Goal: Check status: Check status

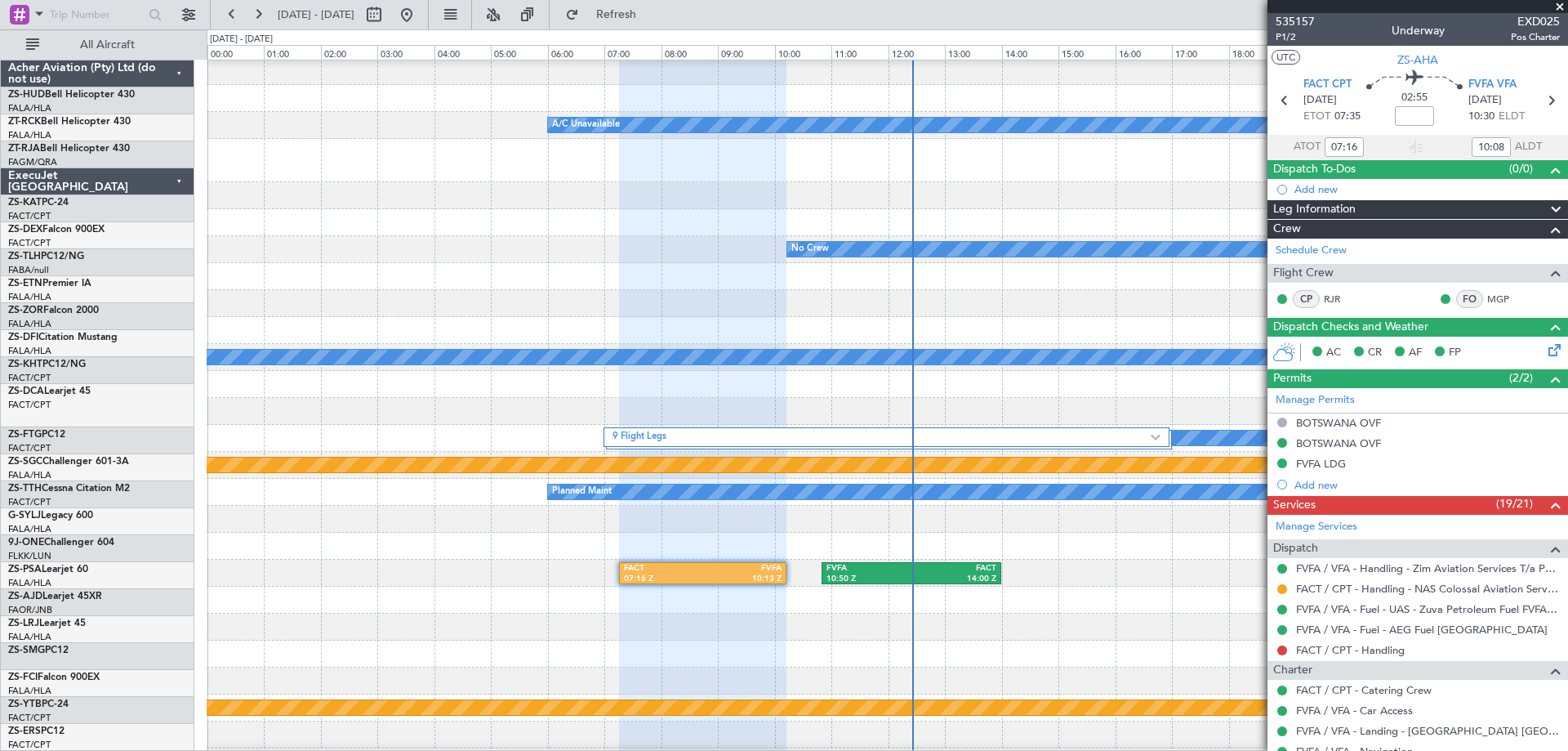
scroll to position [245, 0]
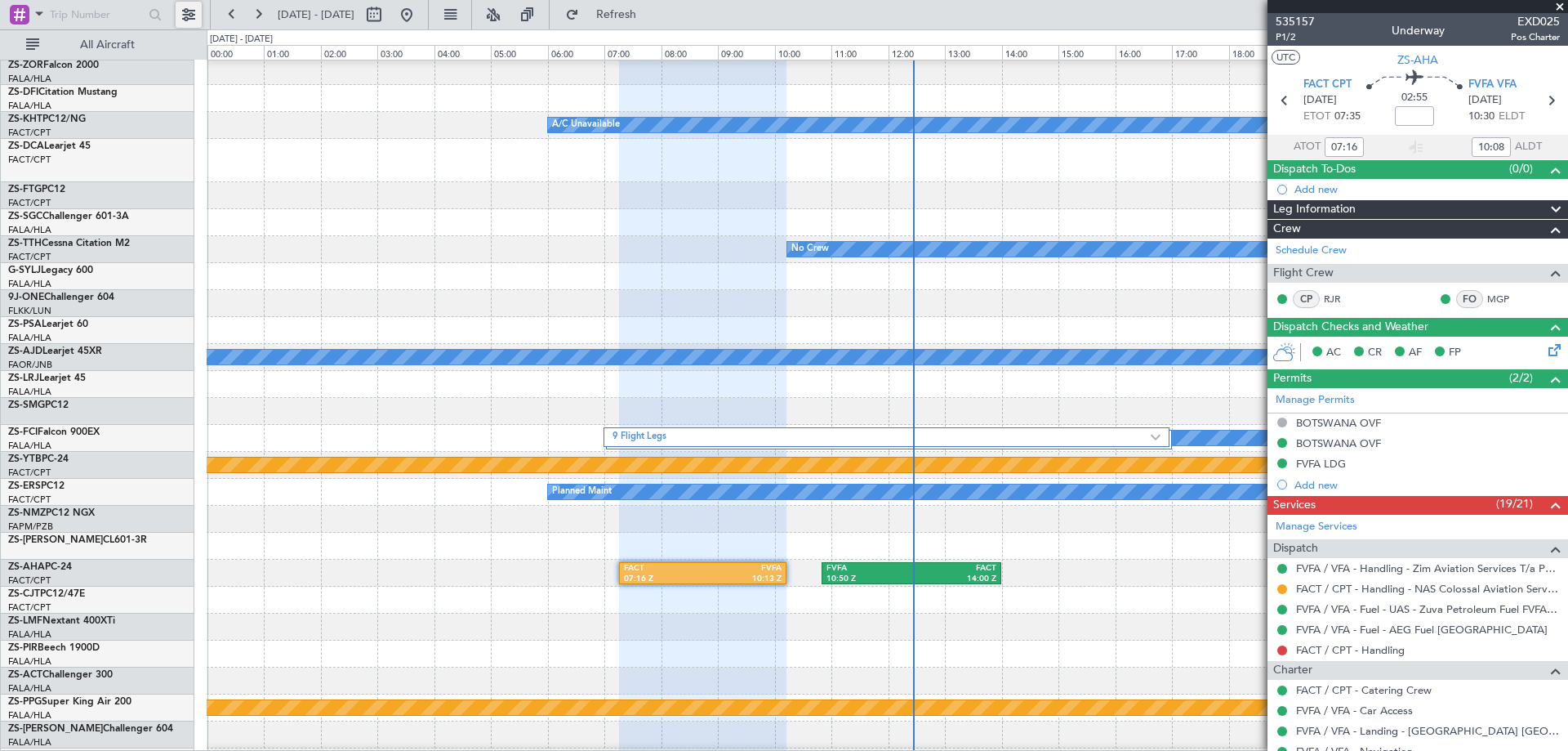
click at [194, 20] on button at bounding box center [189, 15] width 26 height 26
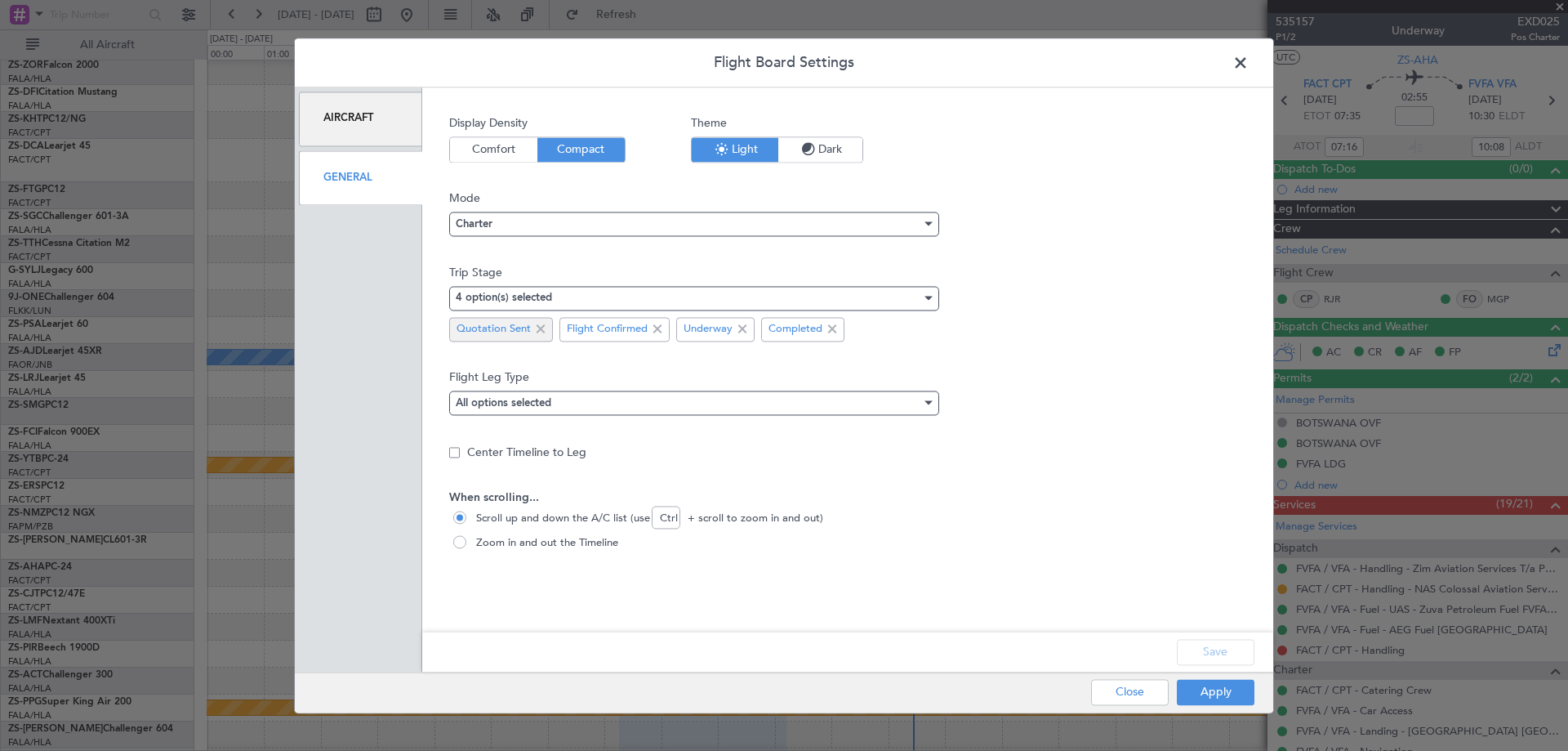
click at [535, 334] on span at bounding box center [540, 329] width 20 height 20
click at [1236, 694] on button "Apply" at bounding box center [1215, 692] width 77 height 26
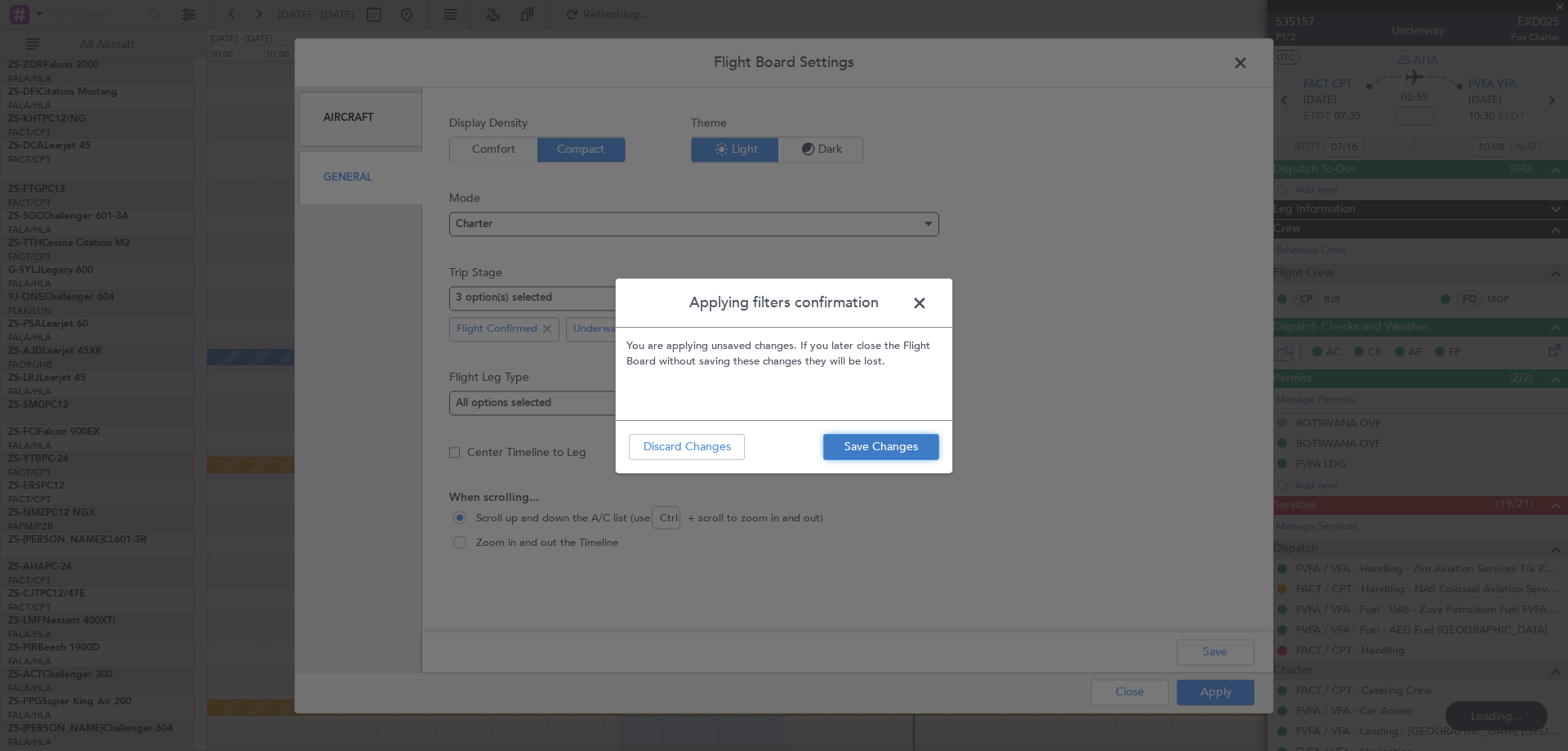
click at [872, 449] on button "Save Changes" at bounding box center [881, 447] width 116 height 26
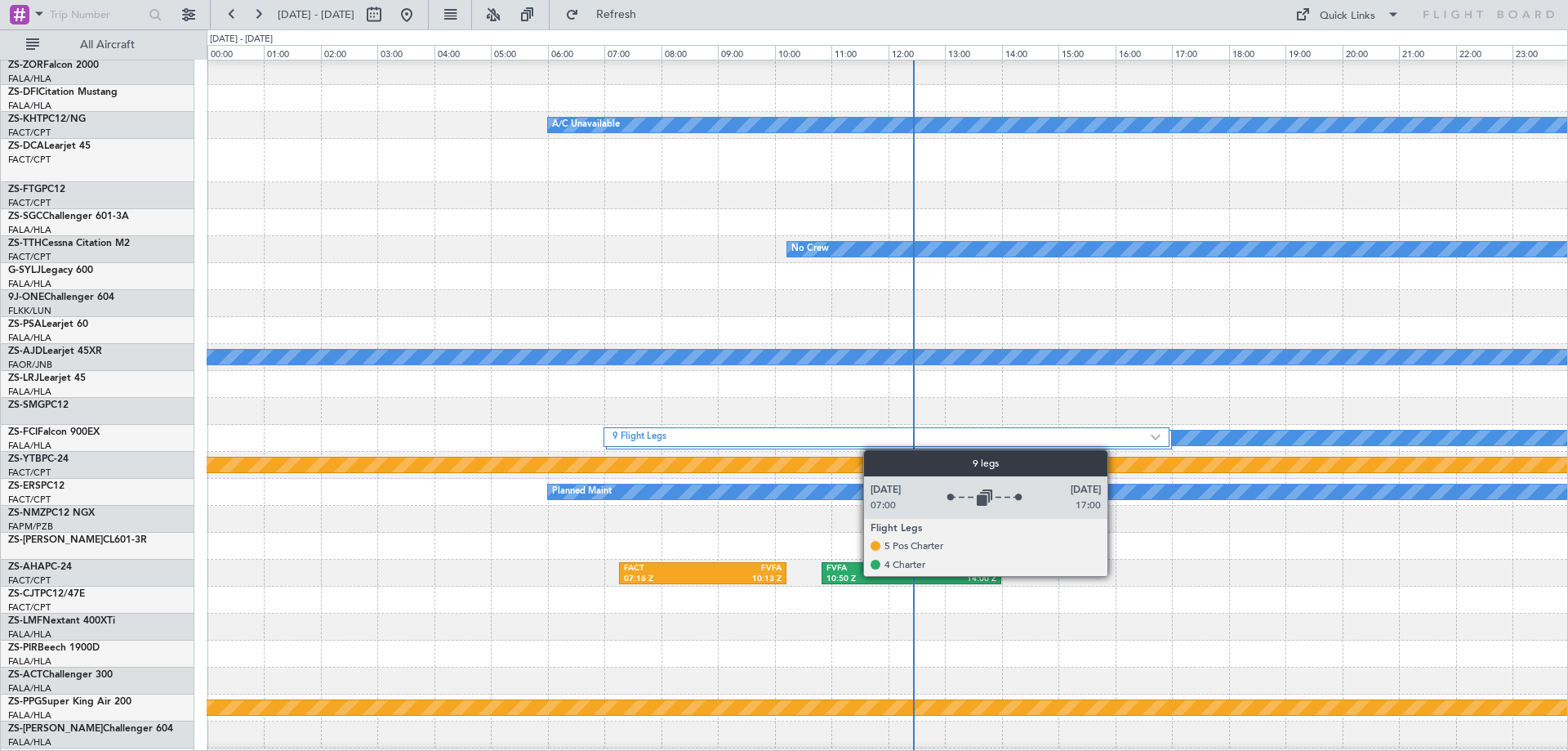
scroll to position [0, 0]
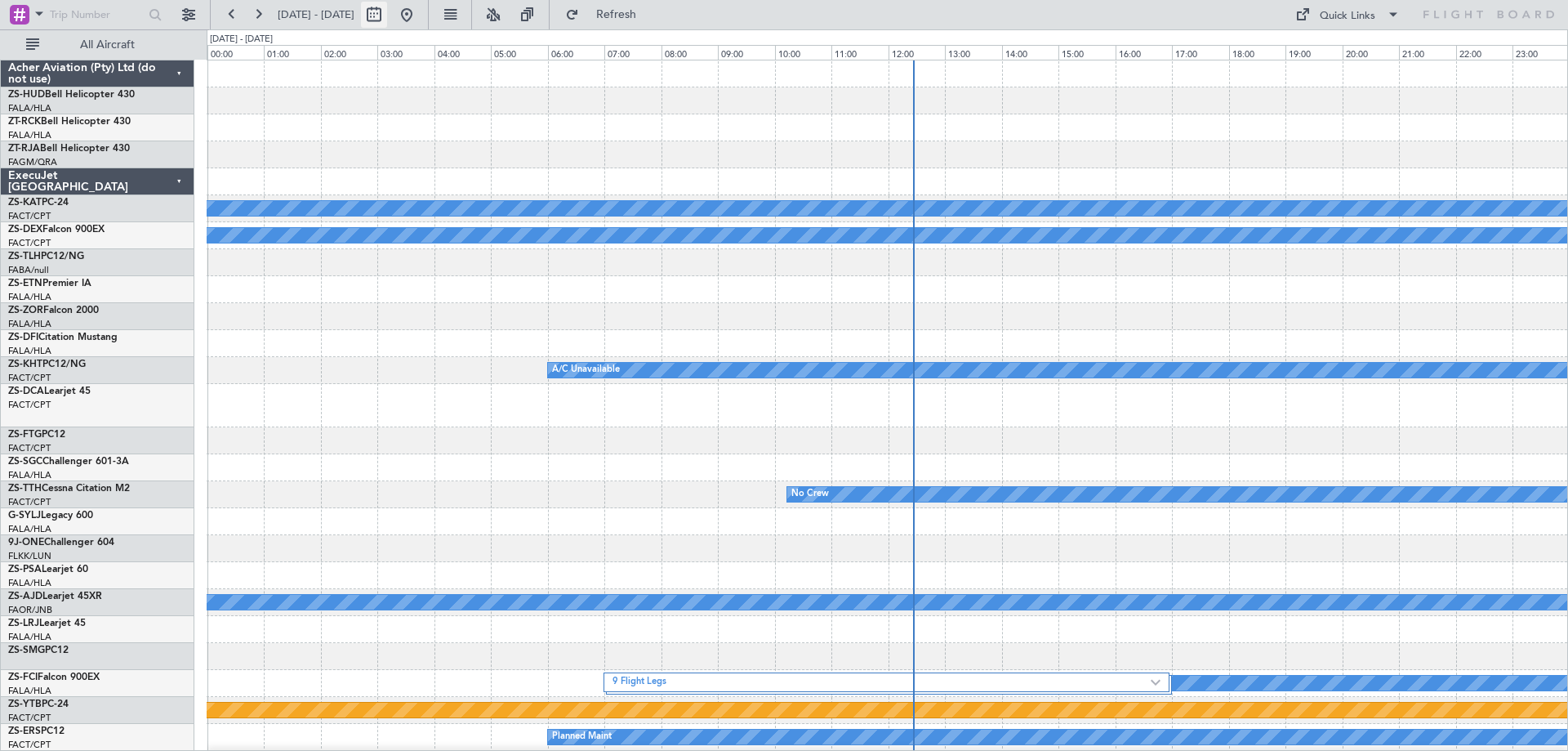
click at [387, 16] on button at bounding box center [374, 15] width 26 height 26
select select "8"
select select "2025"
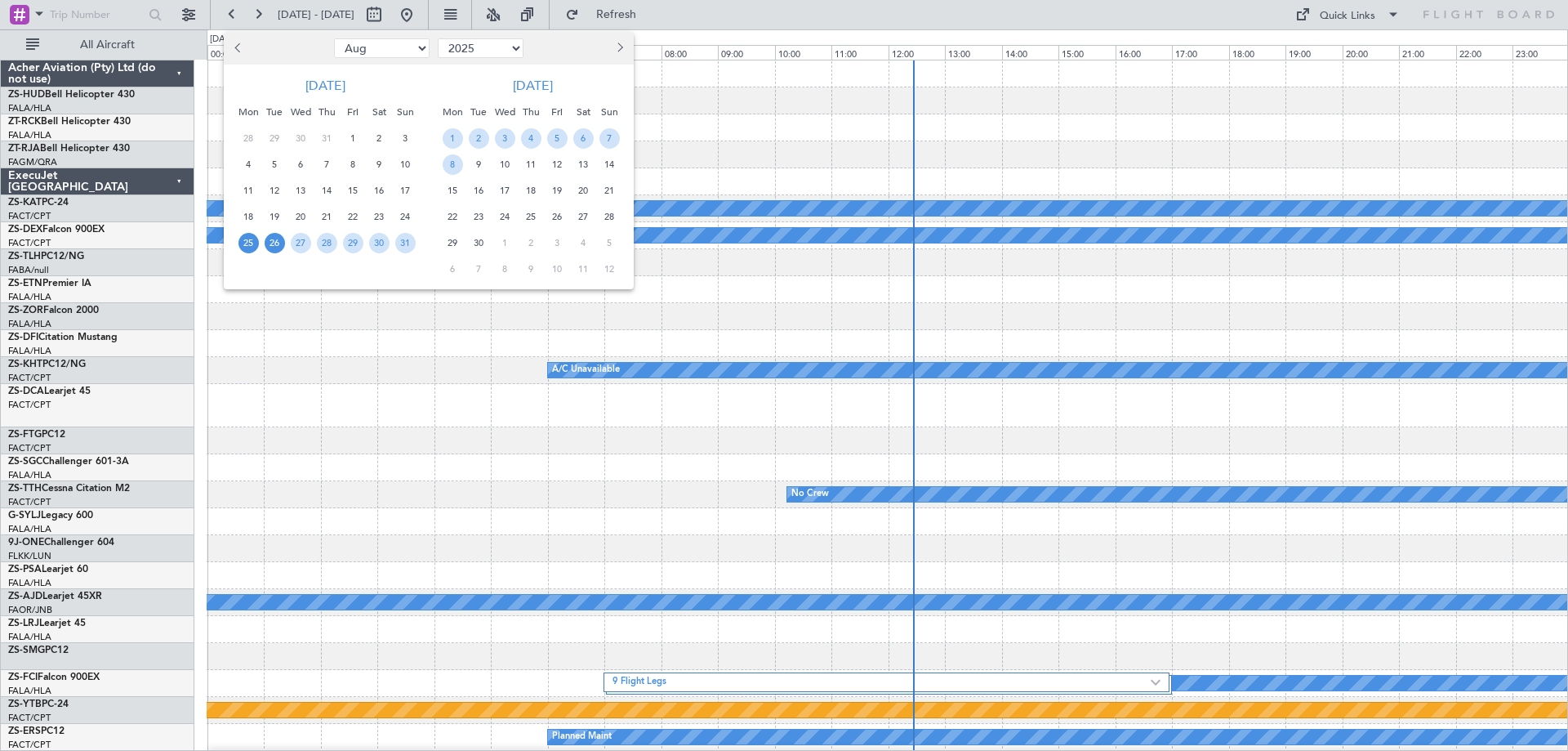
click at [270, 245] on span "26" at bounding box center [275, 243] width 20 height 20
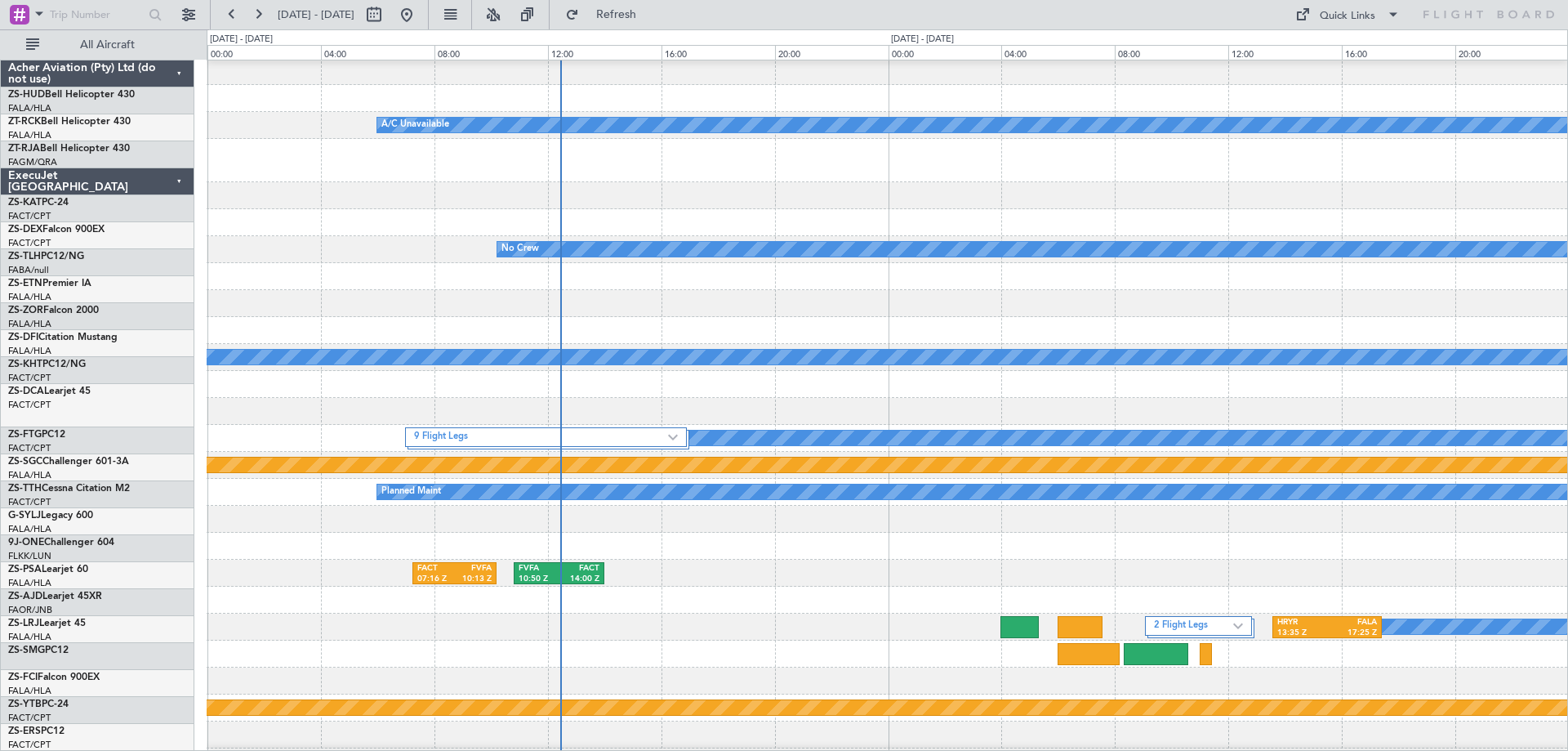
scroll to position [326, 0]
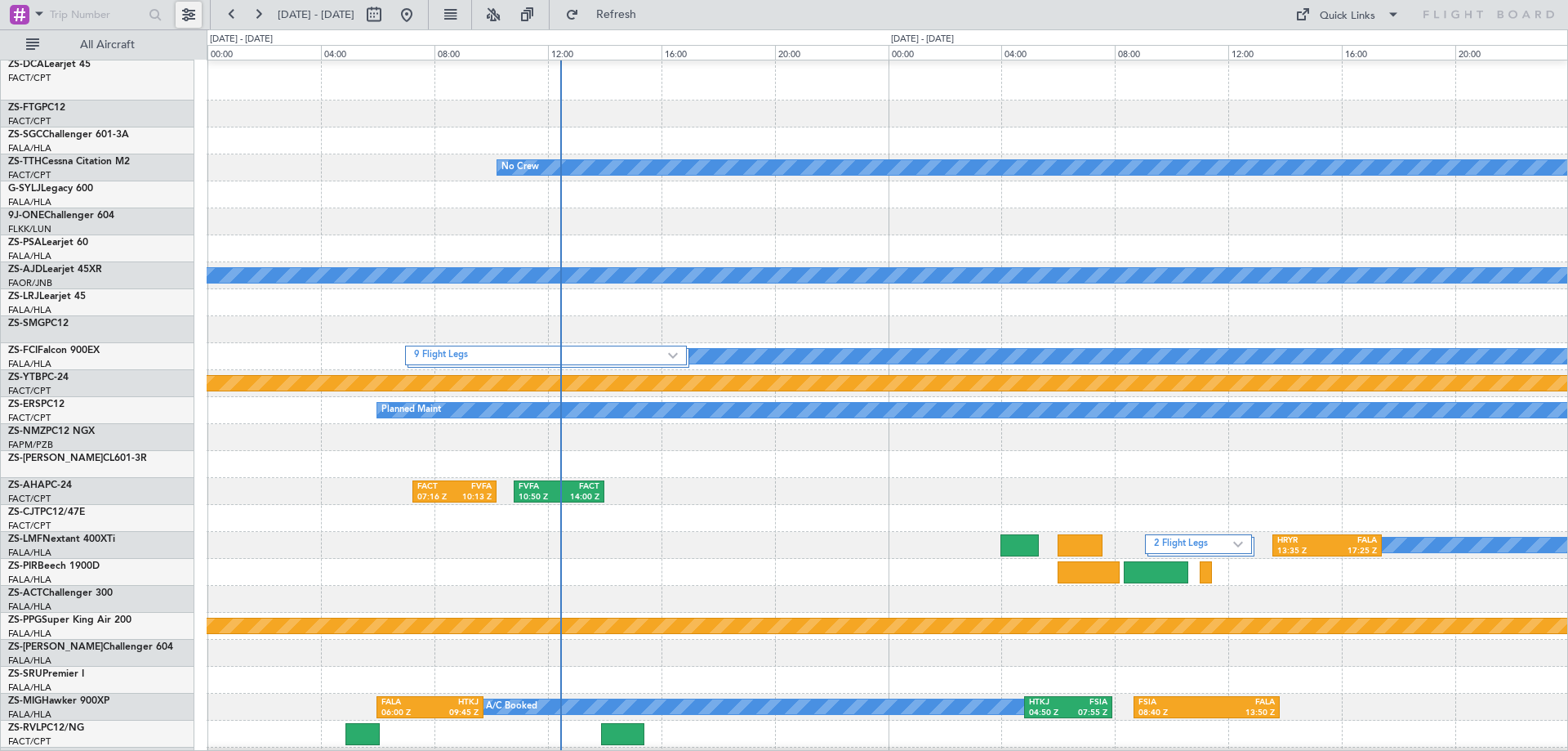
click at [187, 15] on button at bounding box center [189, 15] width 26 height 26
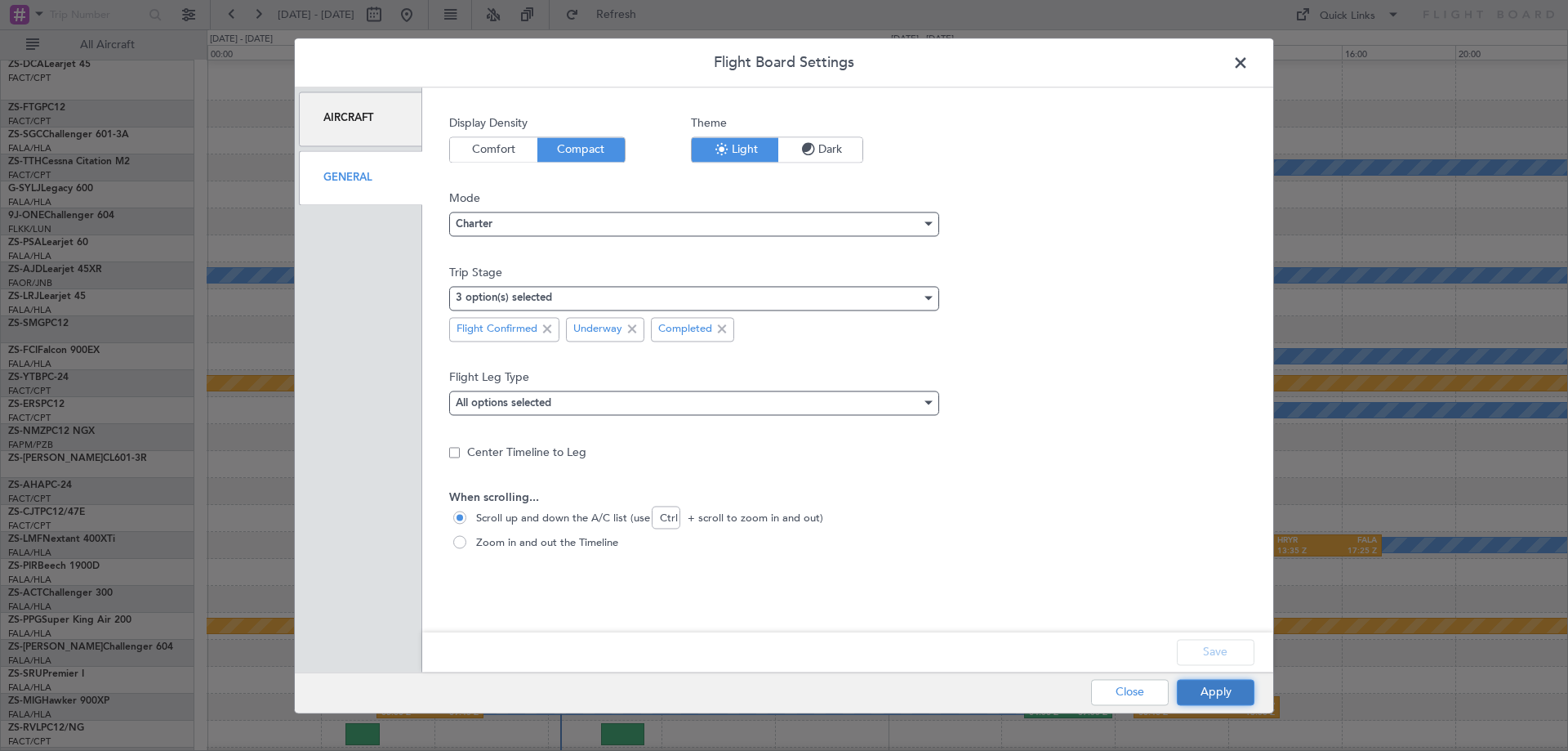
click at [1202, 700] on button "Apply" at bounding box center [1215, 692] width 77 height 26
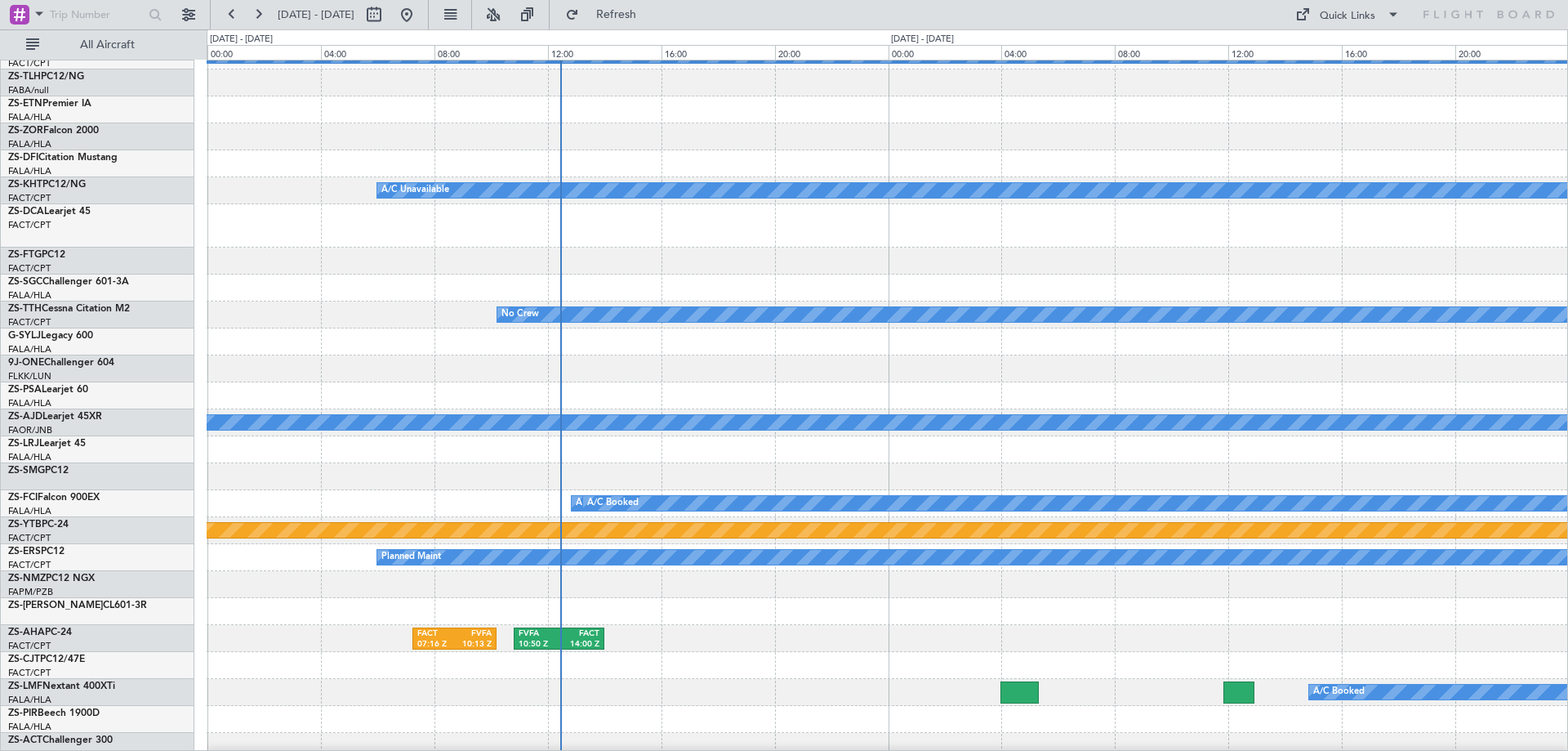
scroll to position [0, 0]
